Goal: Transaction & Acquisition: Purchase product/service

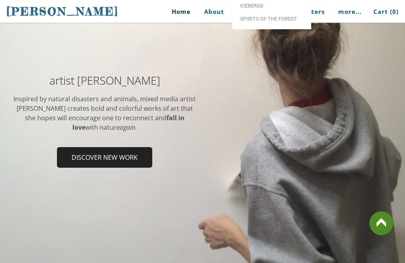
scroll to position [122, 0]
click at [119, 155] on span "Discover new work" at bounding box center [105, 157] width 94 height 19
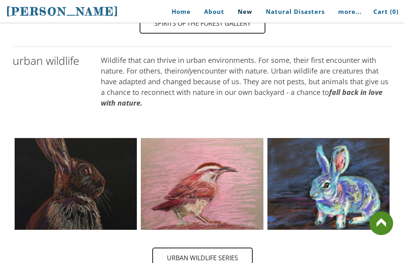
scroll to position [560, 0]
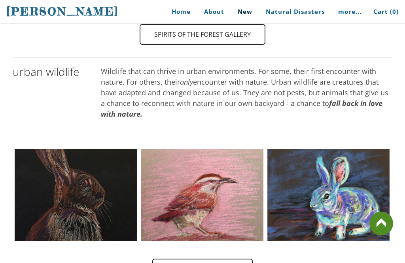
click at [181, 17] on link "Home" at bounding box center [178, 12] width 37 height 18
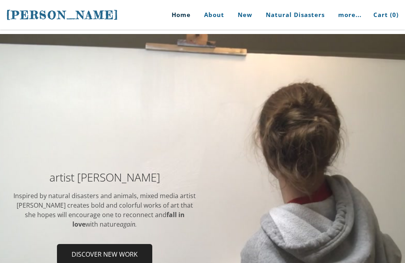
click at [291, 146] on div at bounding box center [202, 220] width 405 height 373
click at [181, 20] on link "Home" at bounding box center [178, 15] width 37 height 30
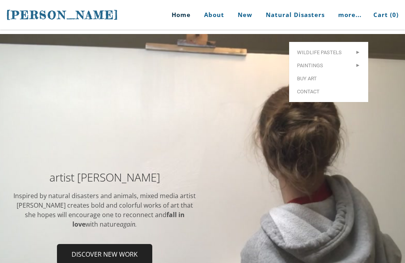
click at [308, 76] on span "Buy Art" at bounding box center [328, 78] width 63 height 5
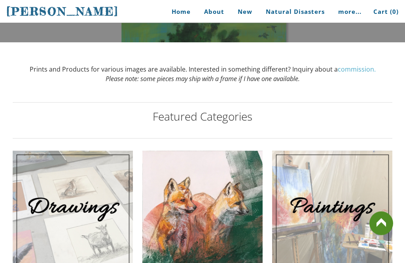
scroll to position [167, 0]
click at [305, 217] on link at bounding box center [332, 211] width 120 height 120
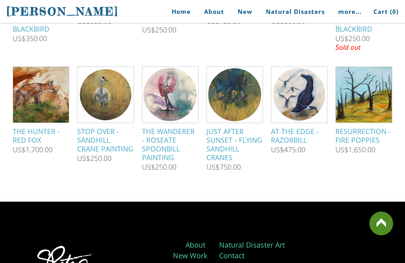
scroll to position [469, 0]
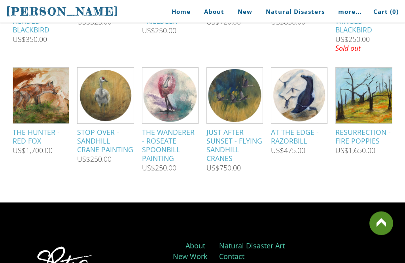
click at [42, 107] on img at bounding box center [40, 96] width 75 height 56
